Goal: Task Accomplishment & Management: Use online tool/utility

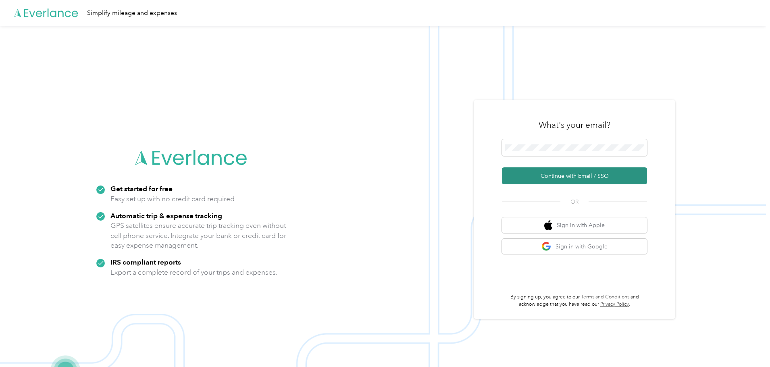
click at [563, 180] on button "Continue with Email / SSO" at bounding box center [574, 175] width 145 height 17
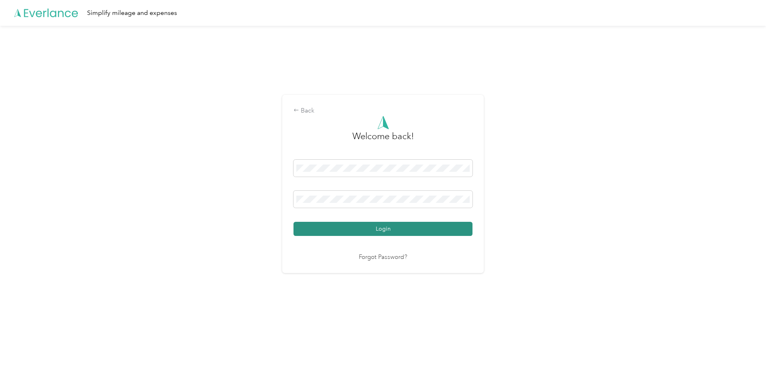
click at [392, 231] on button "Login" at bounding box center [383, 229] width 179 height 14
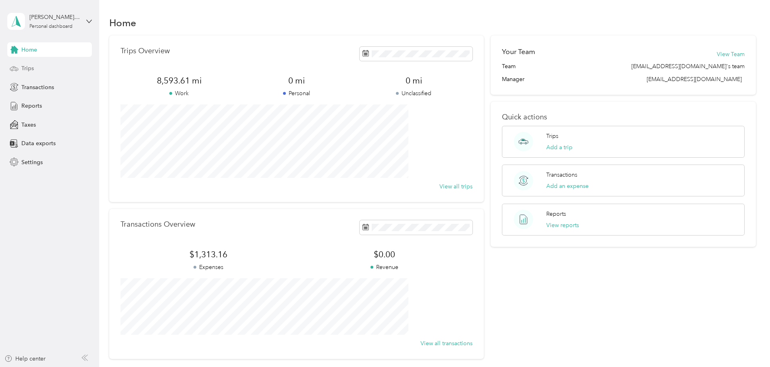
click at [26, 69] on span "Trips" at bounding box center [27, 68] width 12 height 8
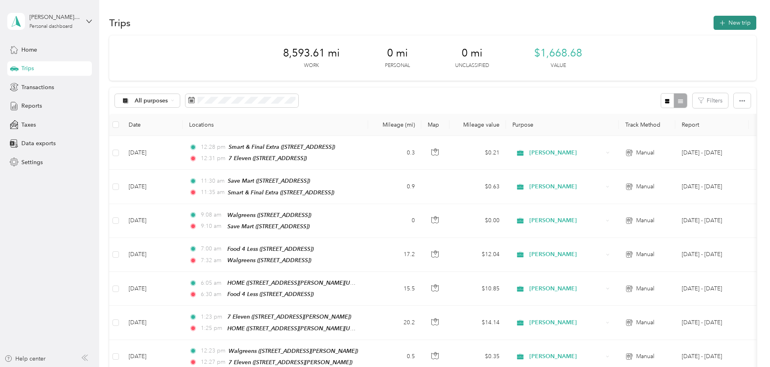
click at [714, 21] on button "New trip" at bounding box center [735, 23] width 43 height 14
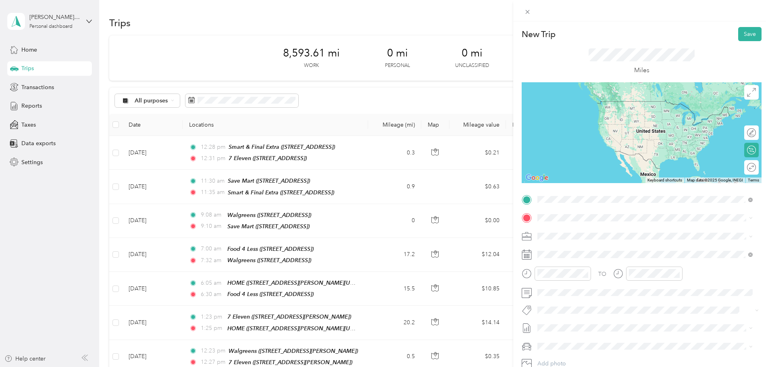
click at [590, 243] on span "[STREET_ADDRESS]" at bounding box center [578, 243] width 51 height 7
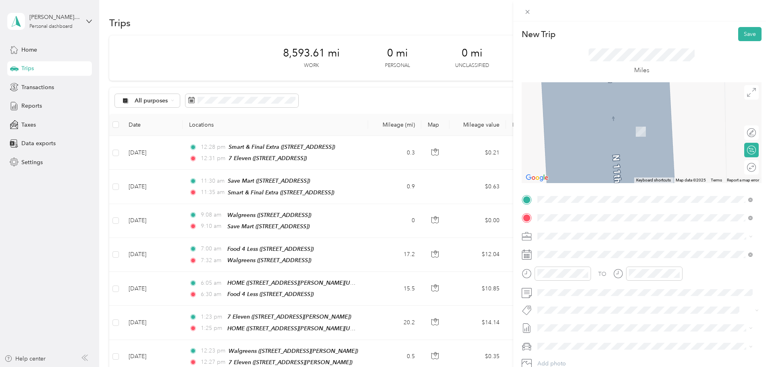
click at [603, 262] on div "HOME [STREET_ADDRESS][PERSON_NAME][US_STATE]" at bounding box center [615, 254] width 125 height 17
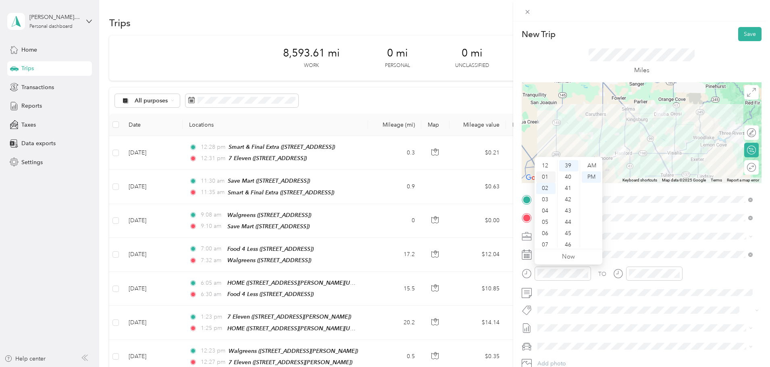
click at [547, 178] on div "01" at bounding box center [545, 176] width 19 height 11
click at [570, 167] on div "00" at bounding box center [568, 165] width 19 height 11
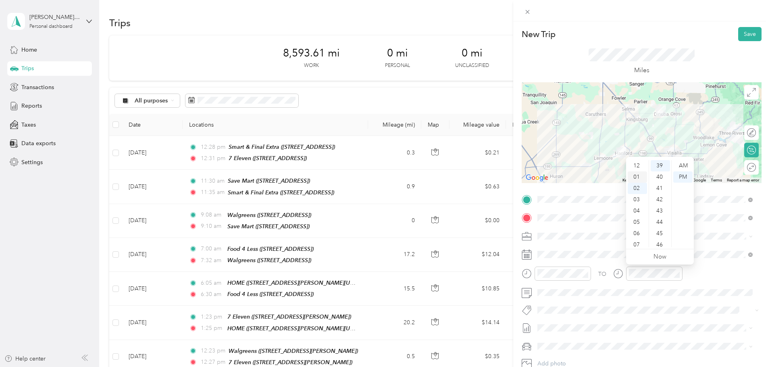
click at [638, 178] on div "01" at bounding box center [637, 176] width 19 height 11
click at [660, 234] on div "45" at bounding box center [660, 233] width 19 height 11
click at [740, 35] on button "Save" at bounding box center [749, 34] width 23 height 14
